Goal: Transaction & Acquisition: Book appointment/travel/reservation

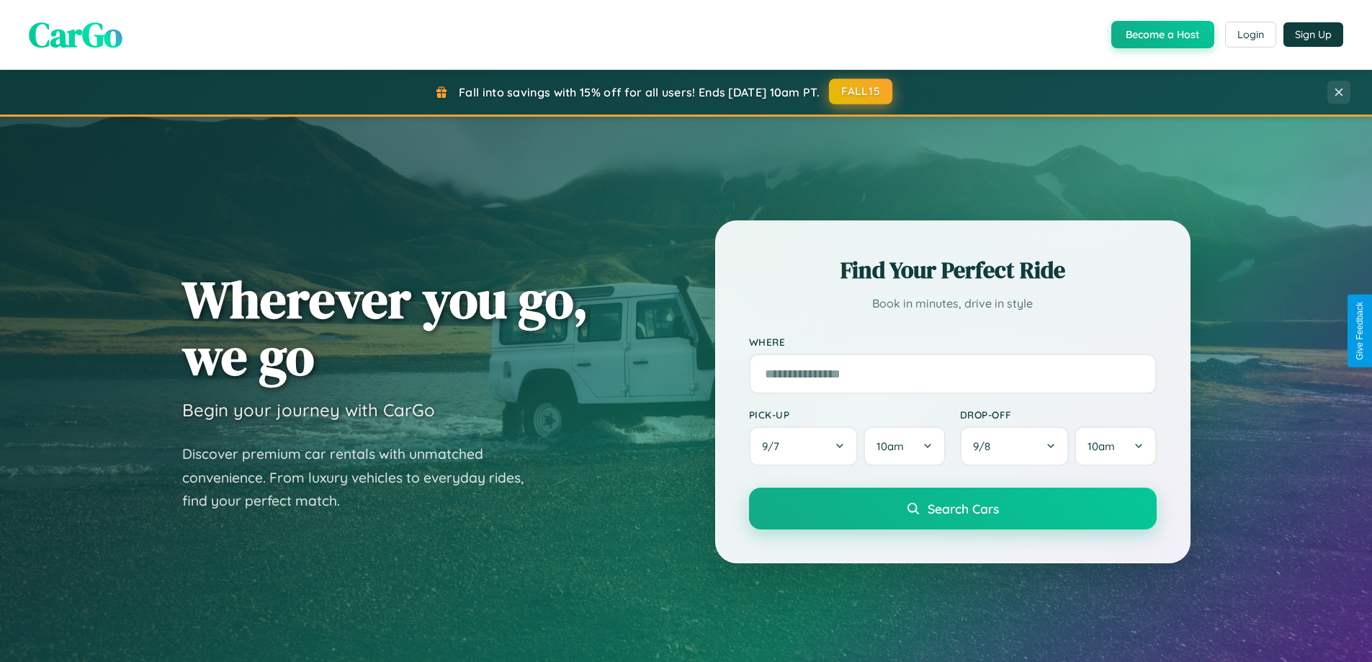
click at [862, 91] on button "FALL15" at bounding box center [860, 92] width 63 height 26
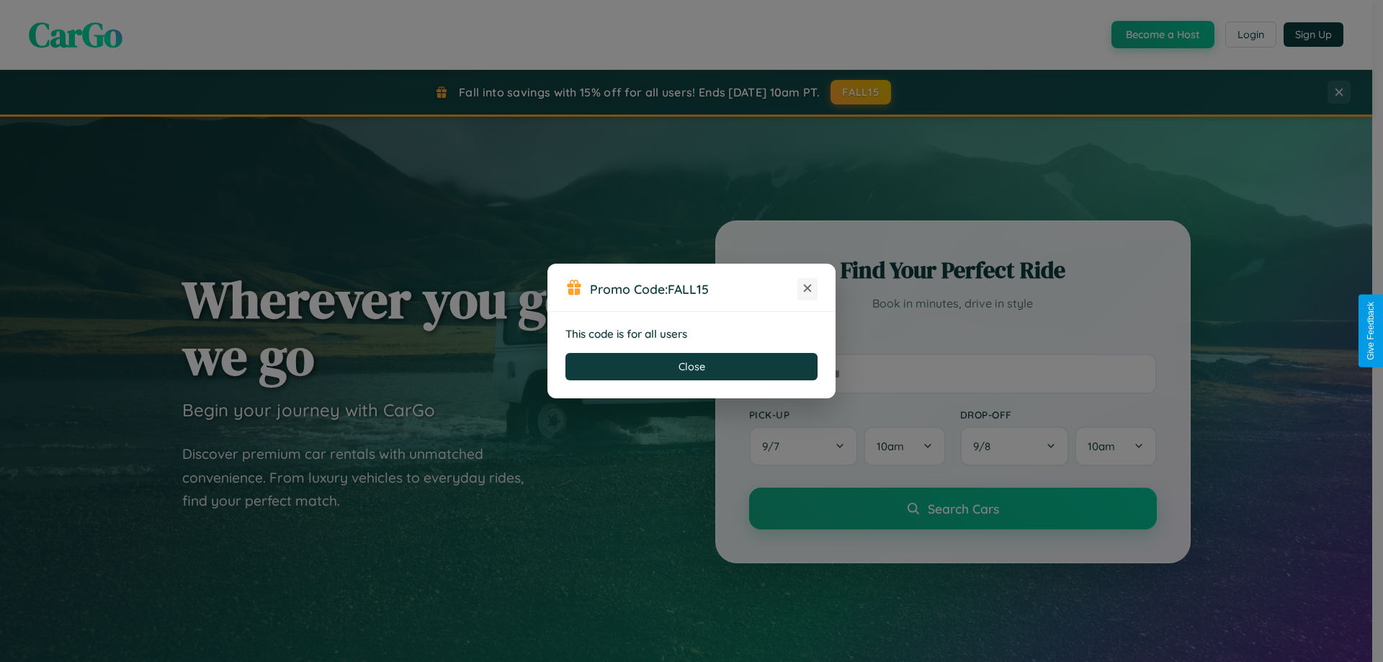
click at [808, 289] on icon at bounding box center [807, 288] width 14 height 14
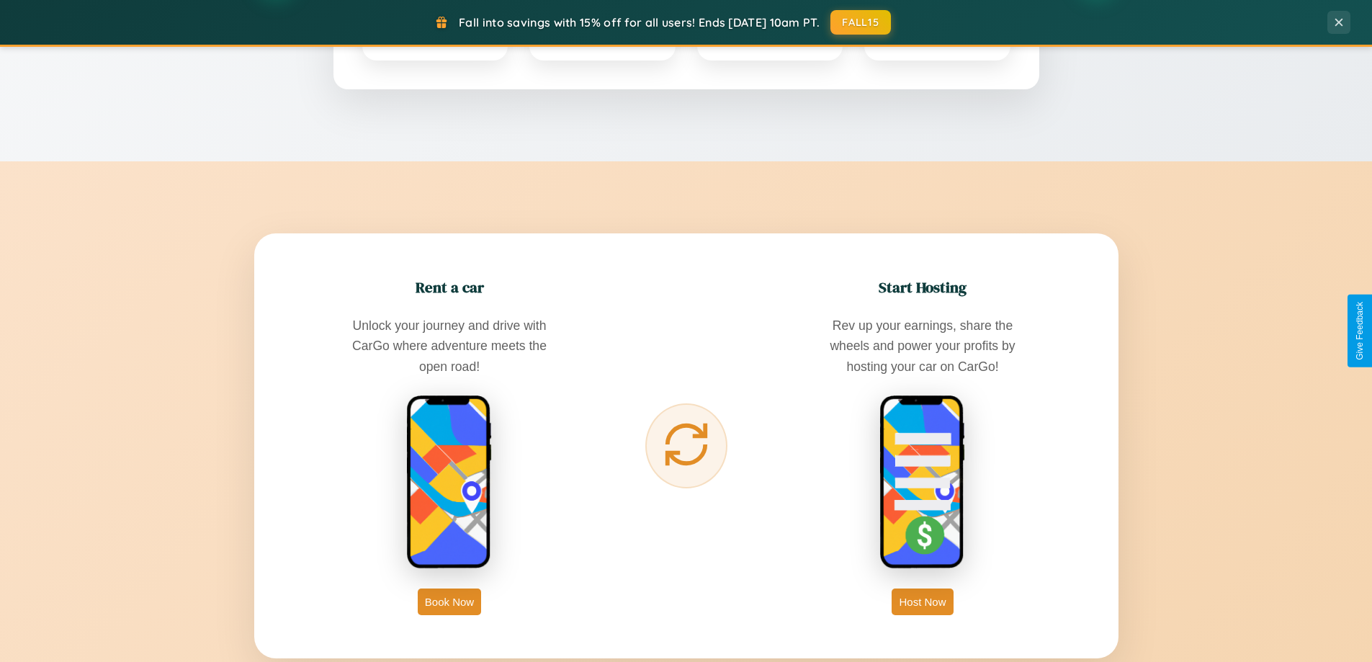
scroll to position [2315, 0]
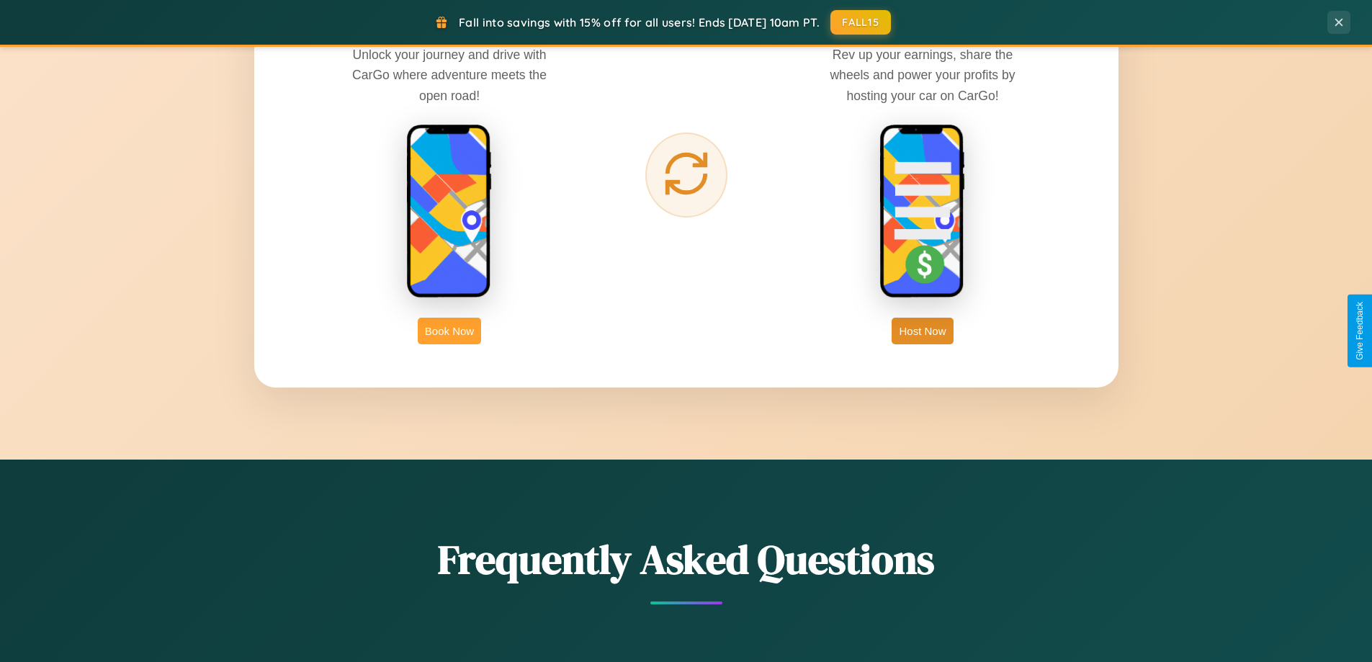
click at [450, 331] on button "Book Now" at bounding box center [449, 331] width 63 height 27
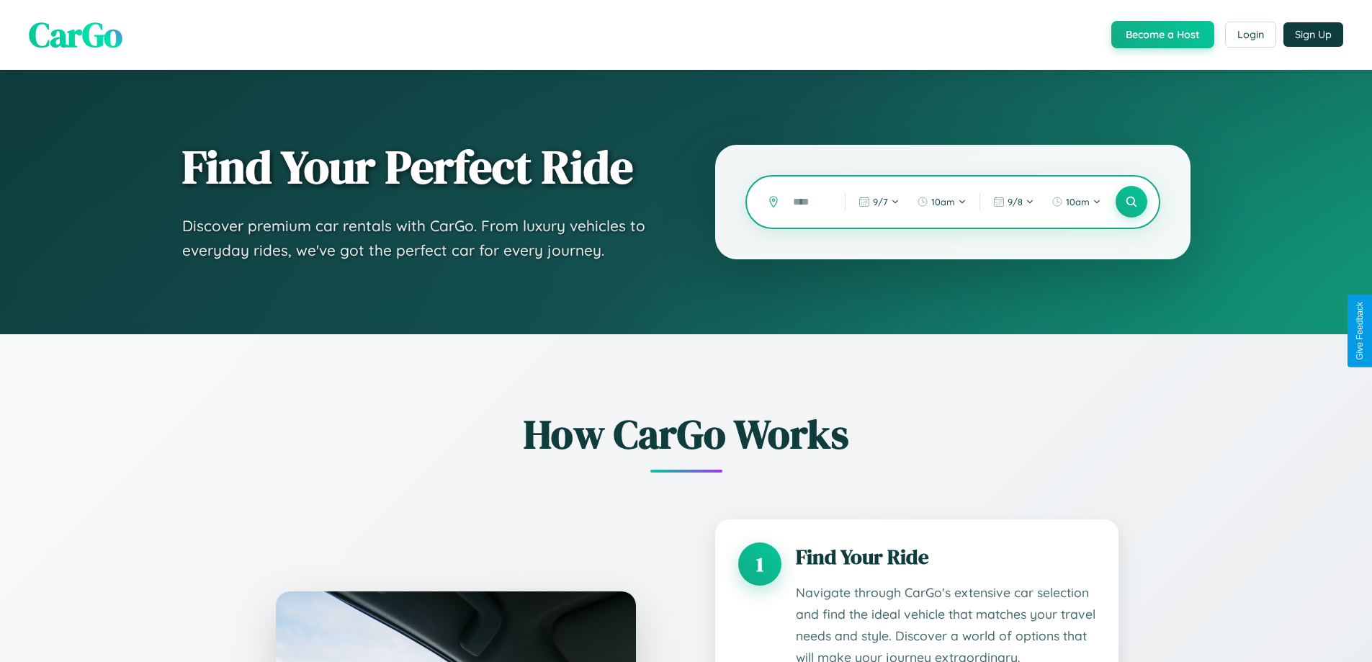
click at [808, 202] on input "text" at bounding box center [808, 201] width 45 height 25
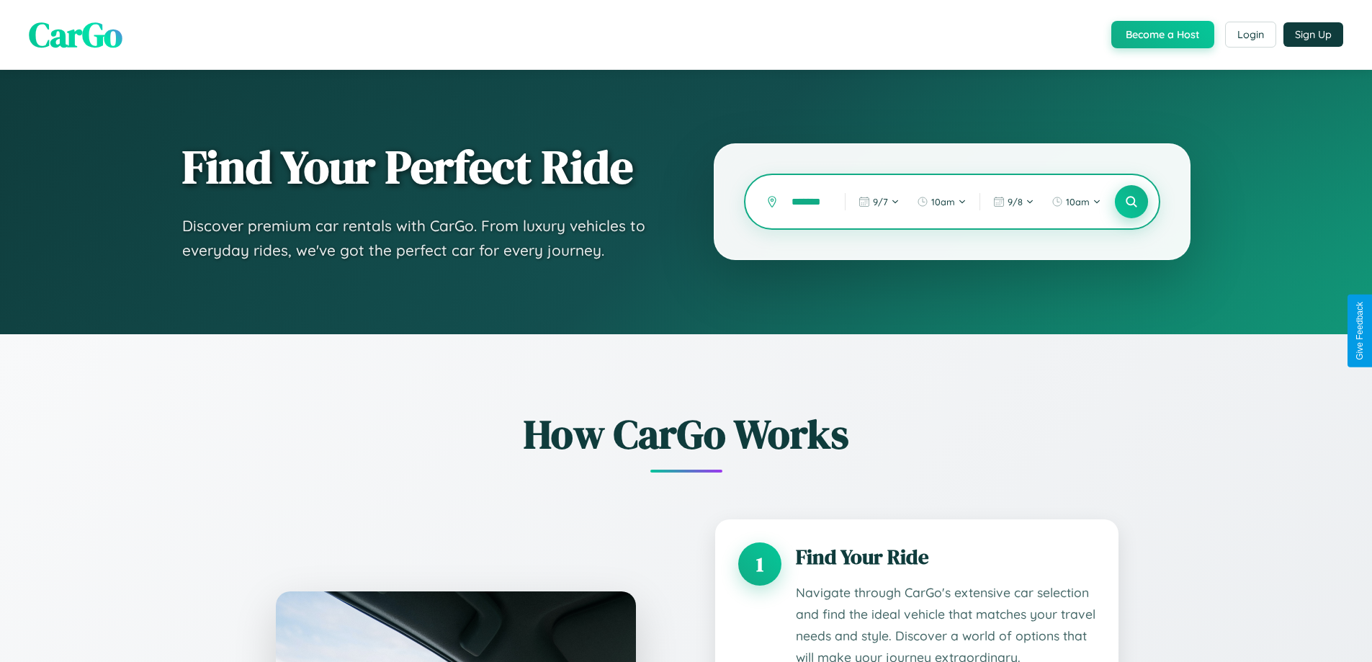
type input "*******"
click at [1131, 202] on icon at bounding box center [1132, 202] width 14 height 14
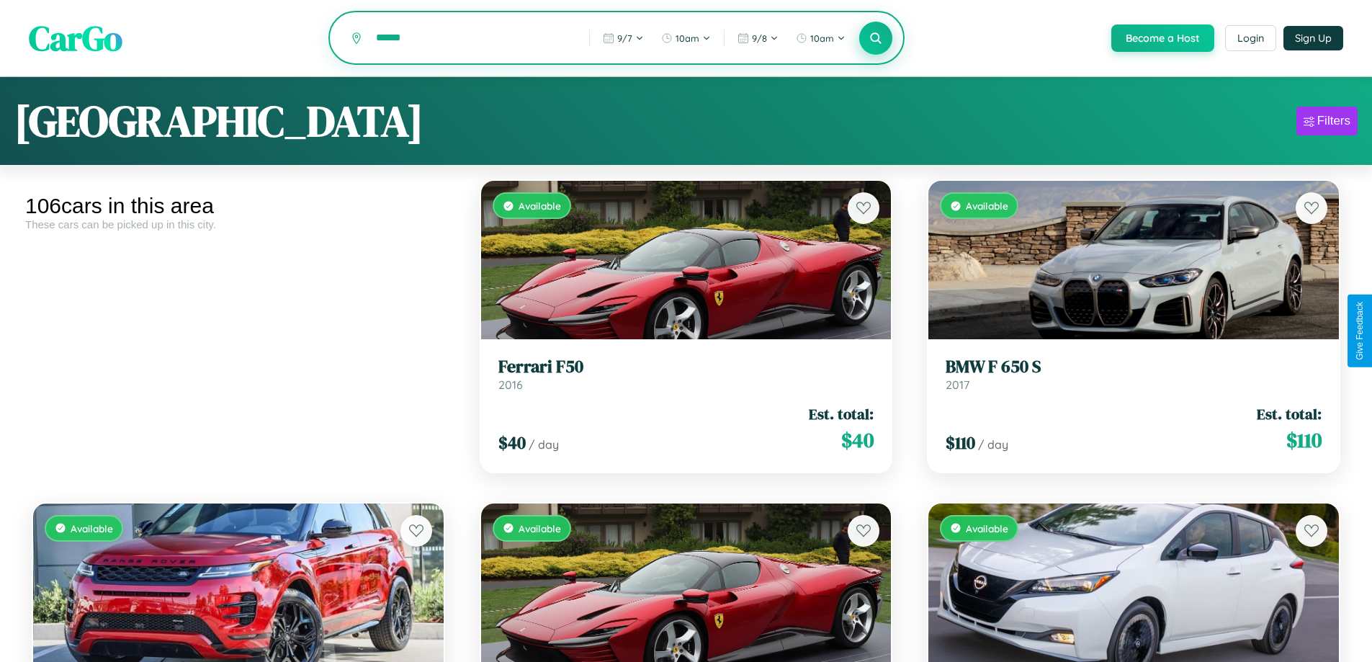
type input "******"
click at [875, 39] on icon at bounding box center [877, 38] width 14 height 14
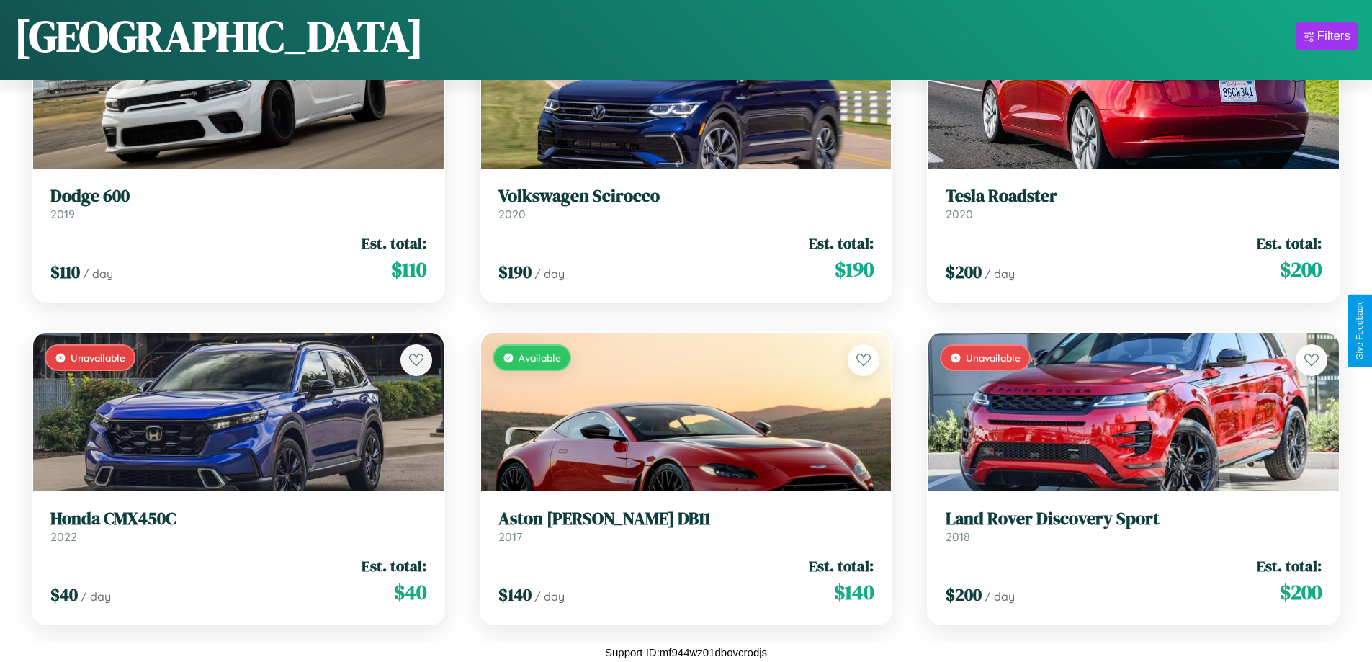
scroll to position [2784, 0]
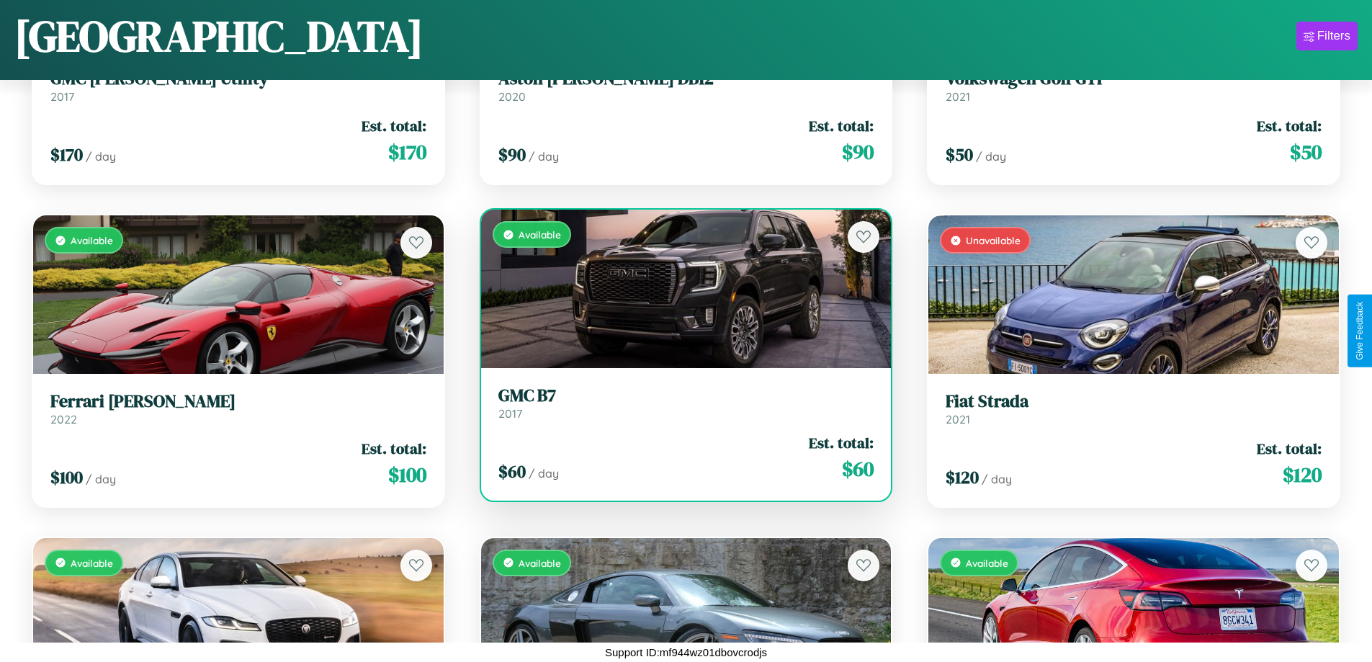
click at [680, 406] on h3 "GMC B7" at bounding box center [687, 395] width 376 height 21
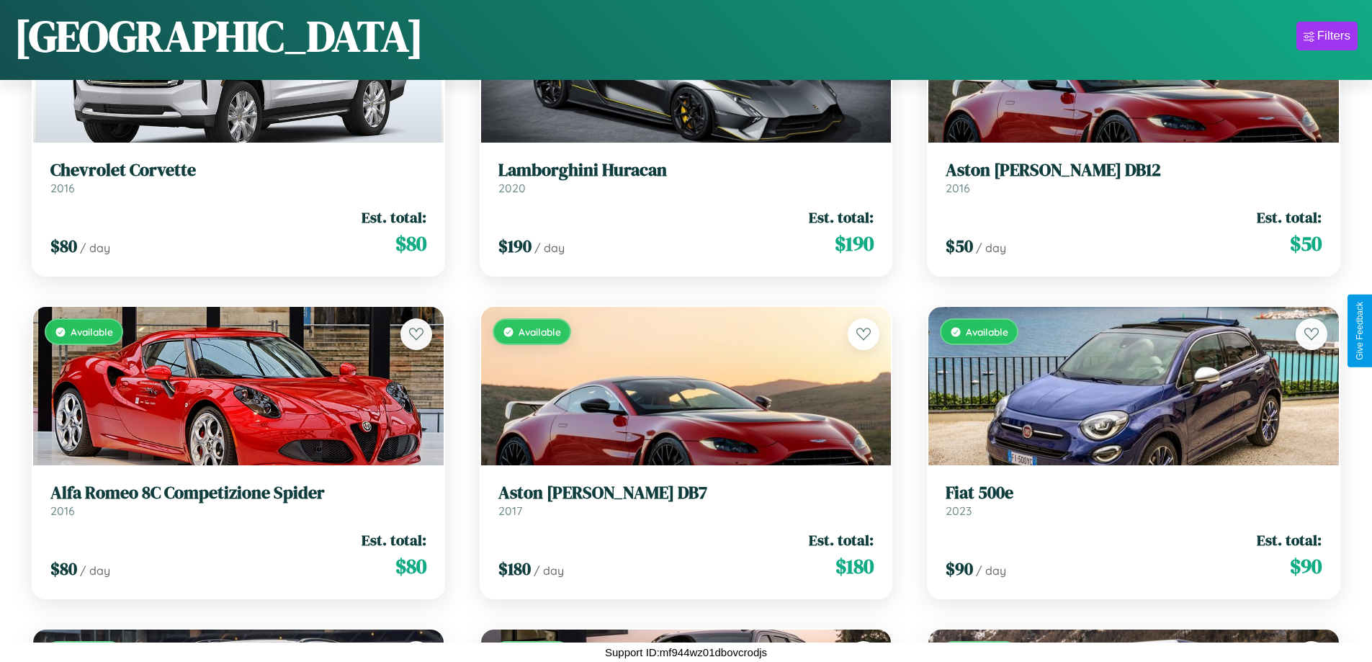
scroll to position [4396, 0]
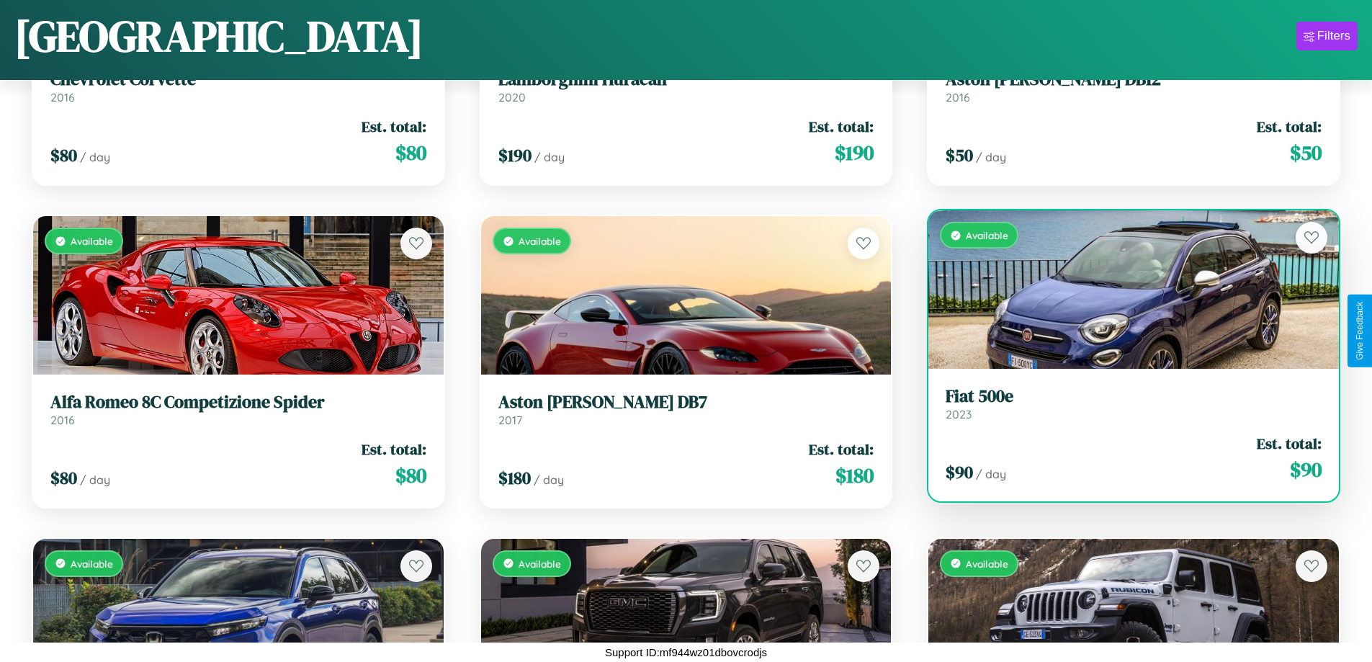
click at [1125, 403] on h3 "Fiat 500e" at bounding box center [1134, 396] width 376 height 21
